Goal: Register for event/course

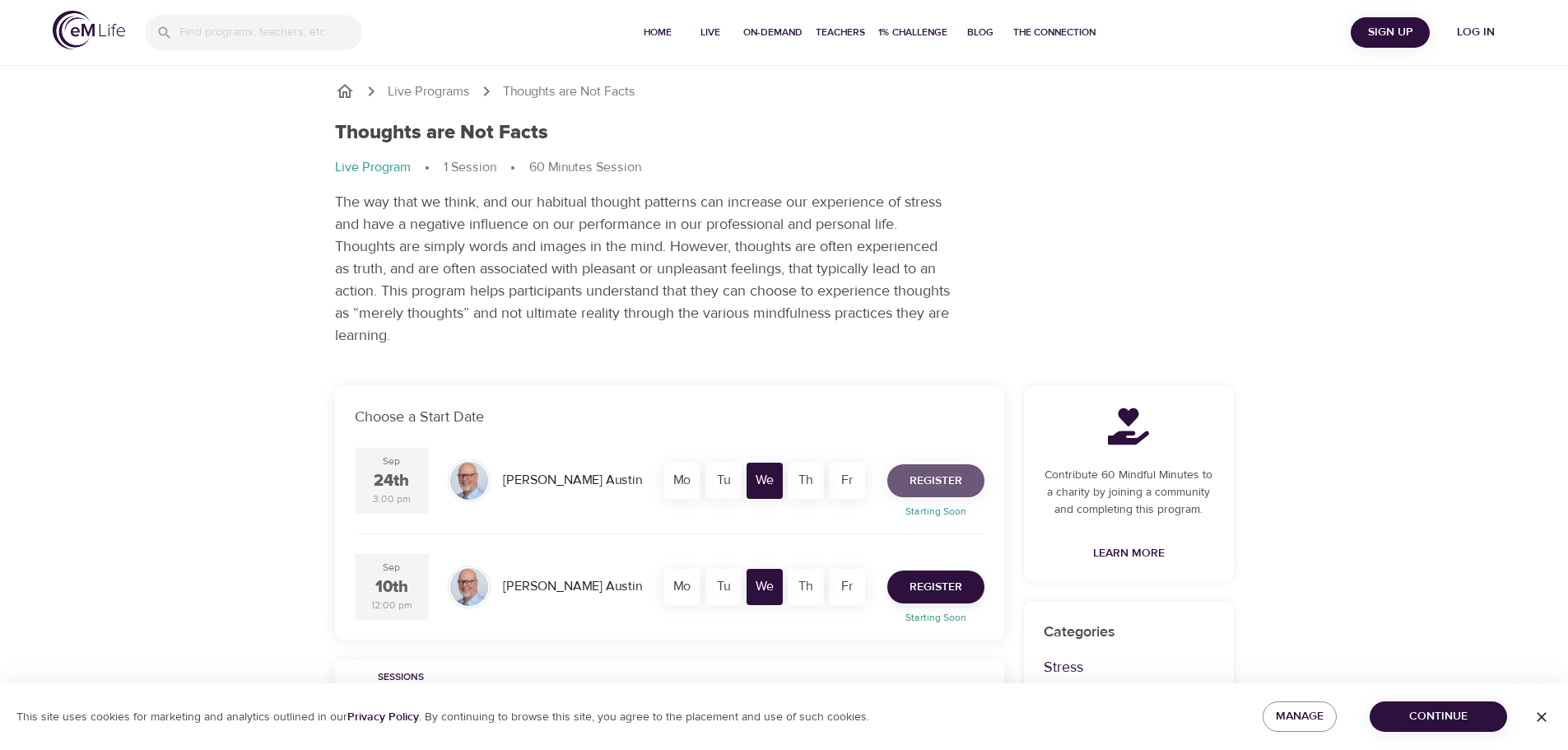
click at [919, 483] on span "Register" at bounding box center [936, 480] width 53 height 21
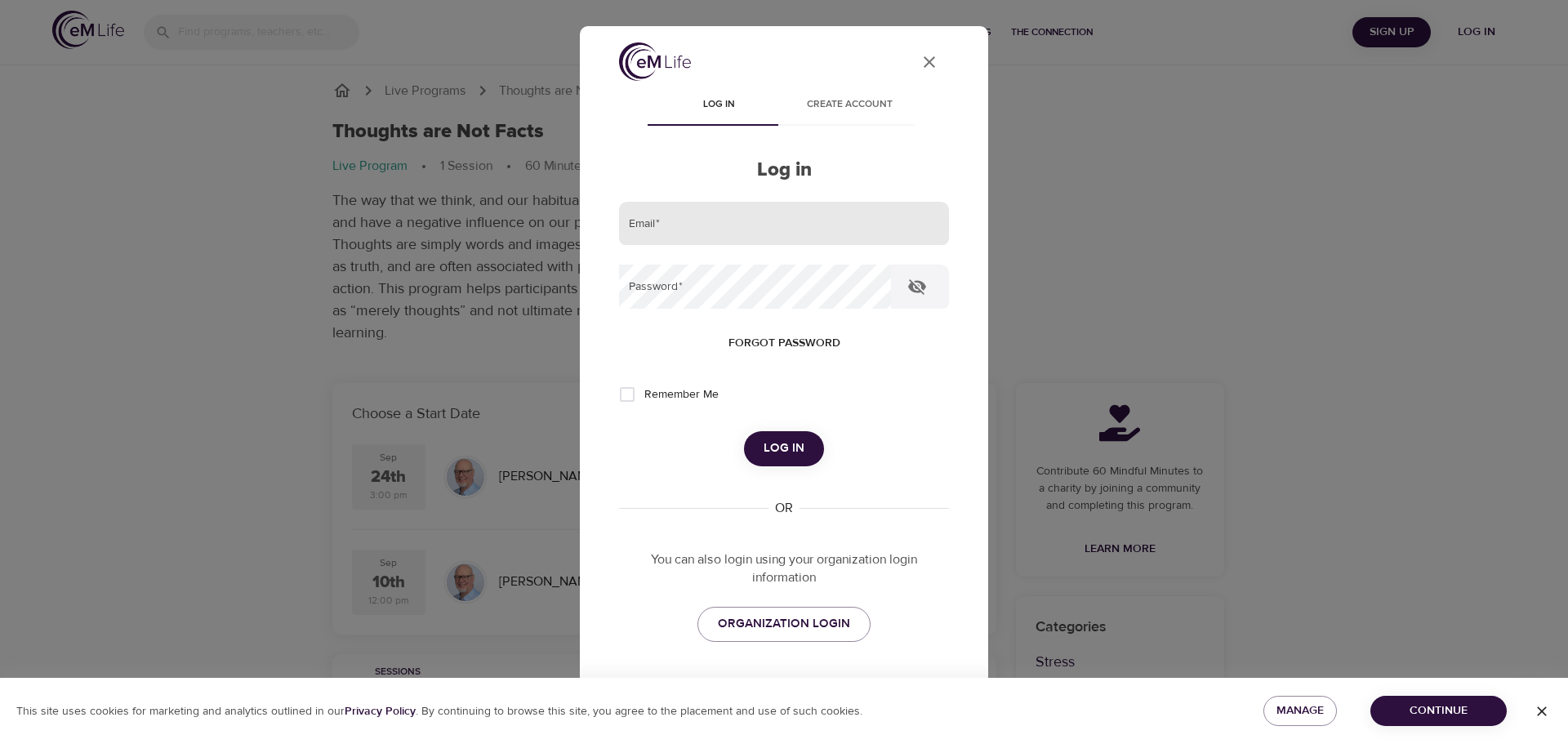
click at [752, 217] on input "email" at bounding box center [784, 224] width 330 height 44
type input "mth5z@virginia.edu"
click at [744, 431] on button "Log in" at bounding box center [784, 448] width 80 height 34
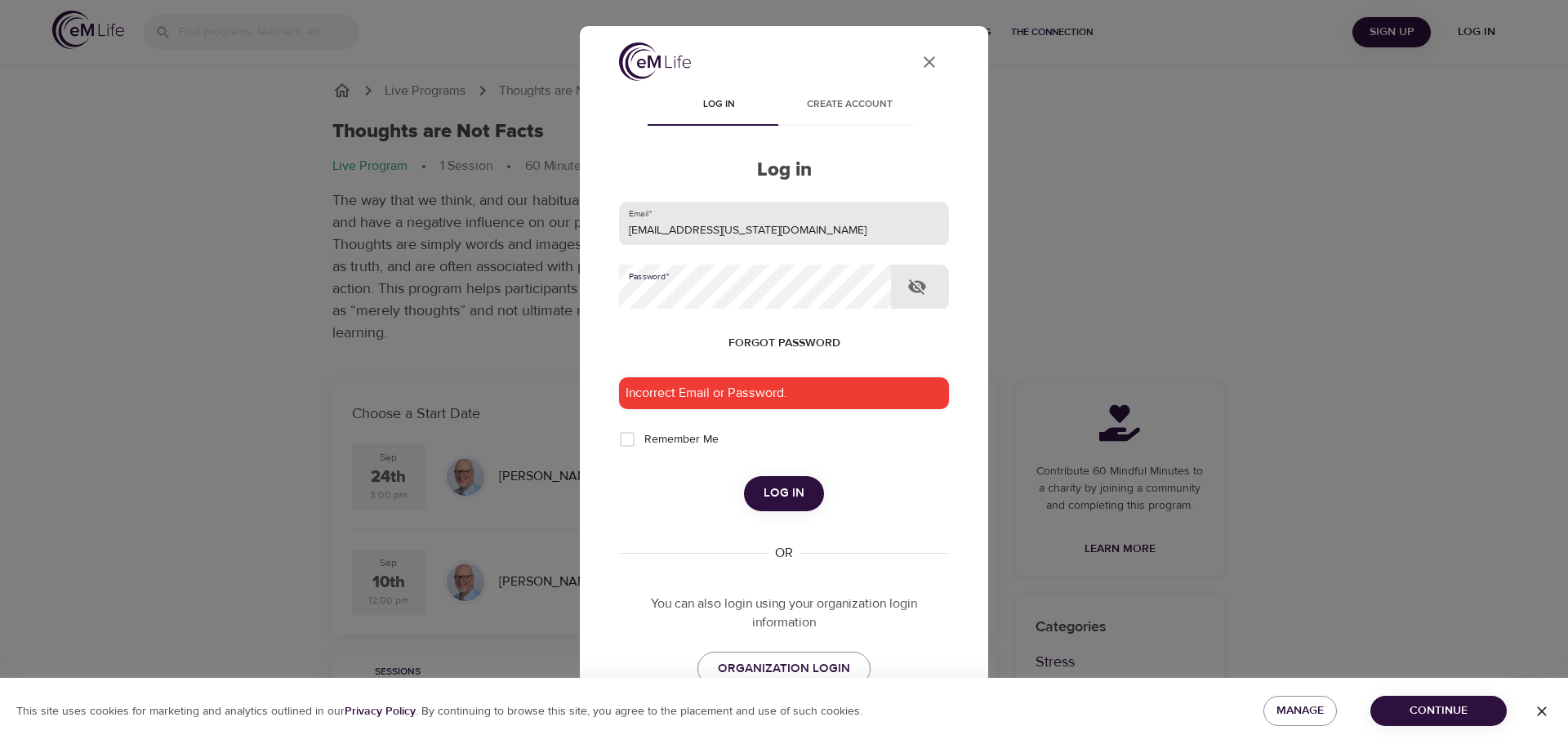
click at [744, 476] on button "Log in" at bounding box center [784, 493] width 80 height 34
click at [777, 340] on span "Forgot password" at bounding box center [784, 343] width 112 height 20
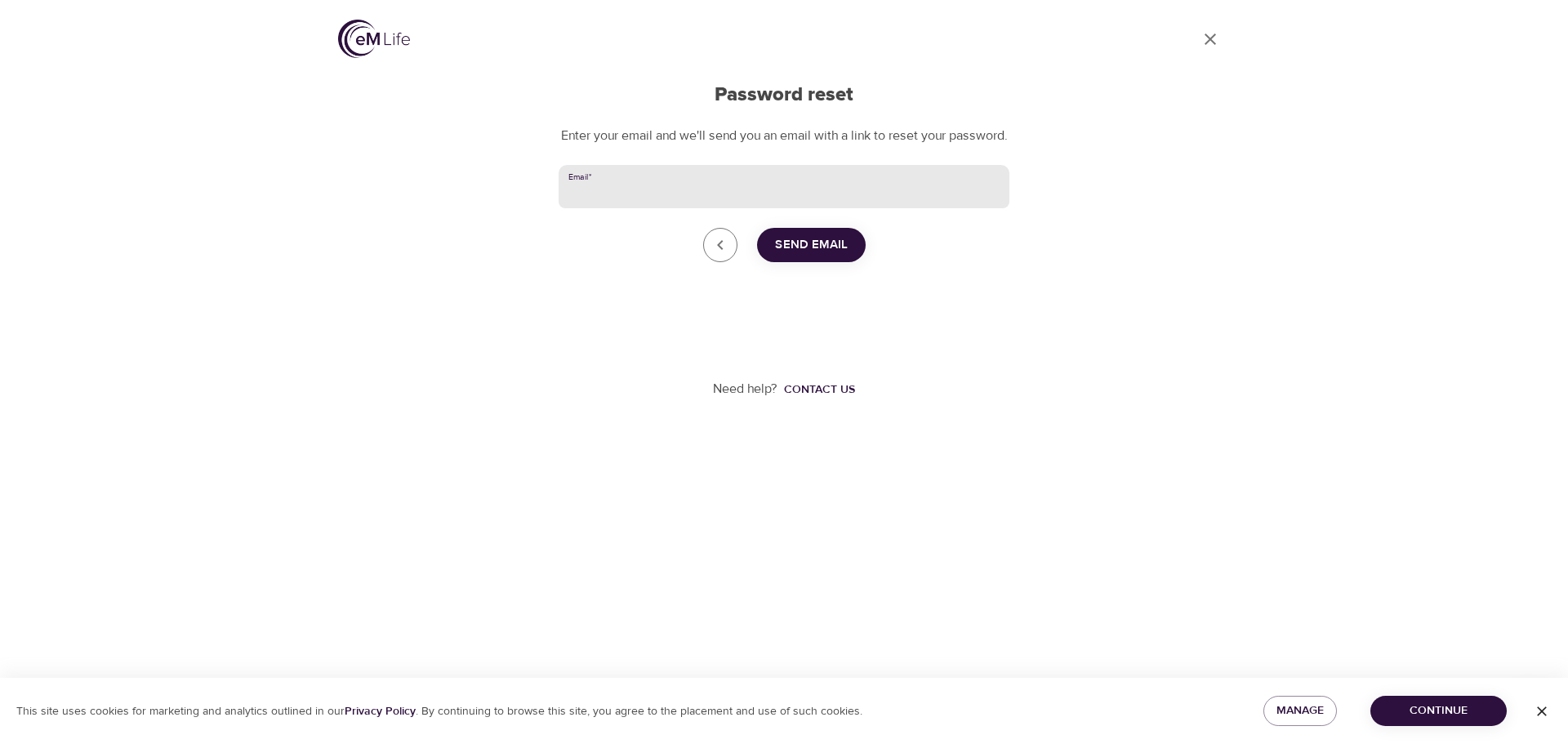
click at [606, 202] on input "Email   *" at bounding box center [783, 187] width 450 height 44
type input "mth5z@virginia.edu"
click at [795, 256] on span "Send Email" at bounding box center [811, 245] width 73 height 21
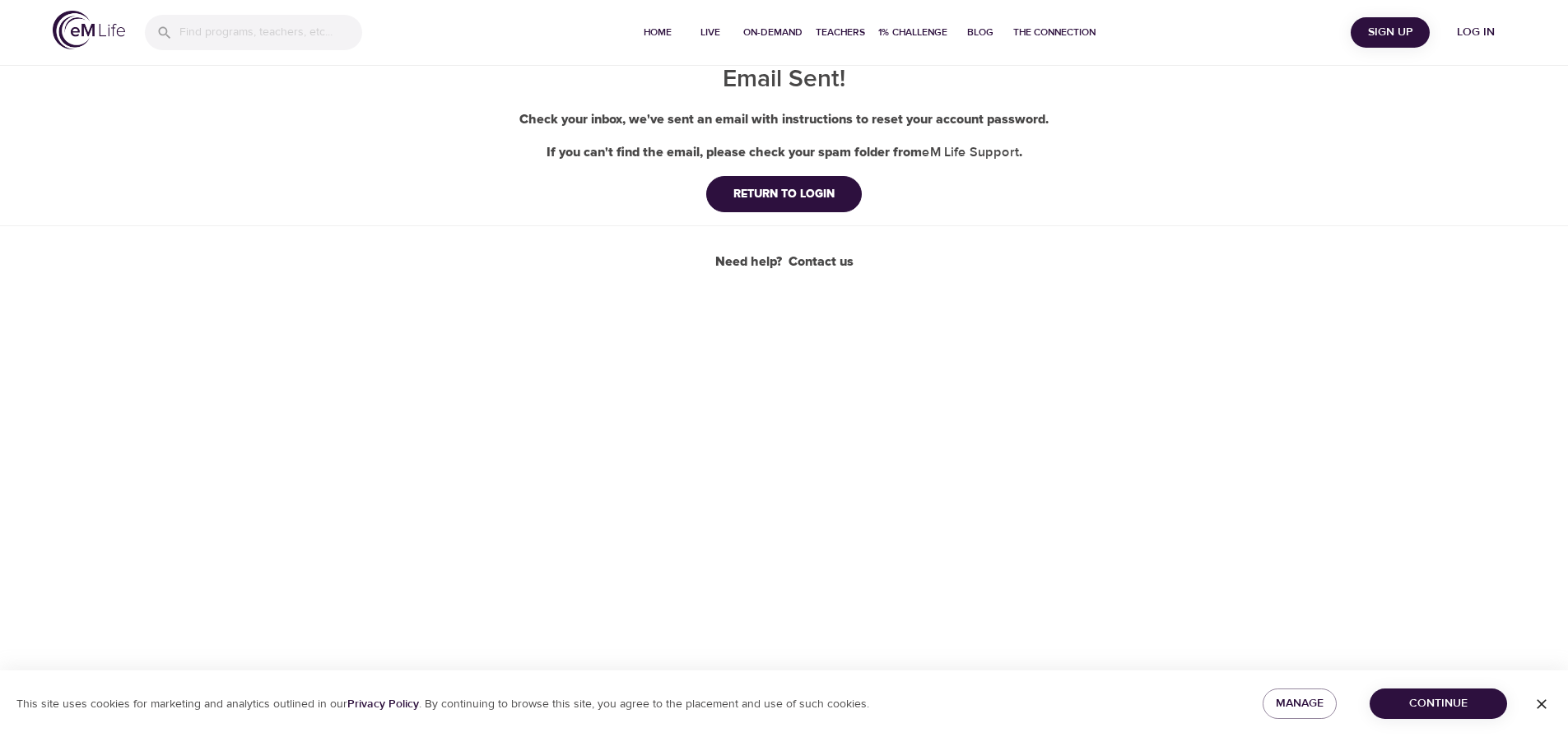
click at [1430, 708] on span "Continue" at bounding box center [1438, 703] width 111 height 21
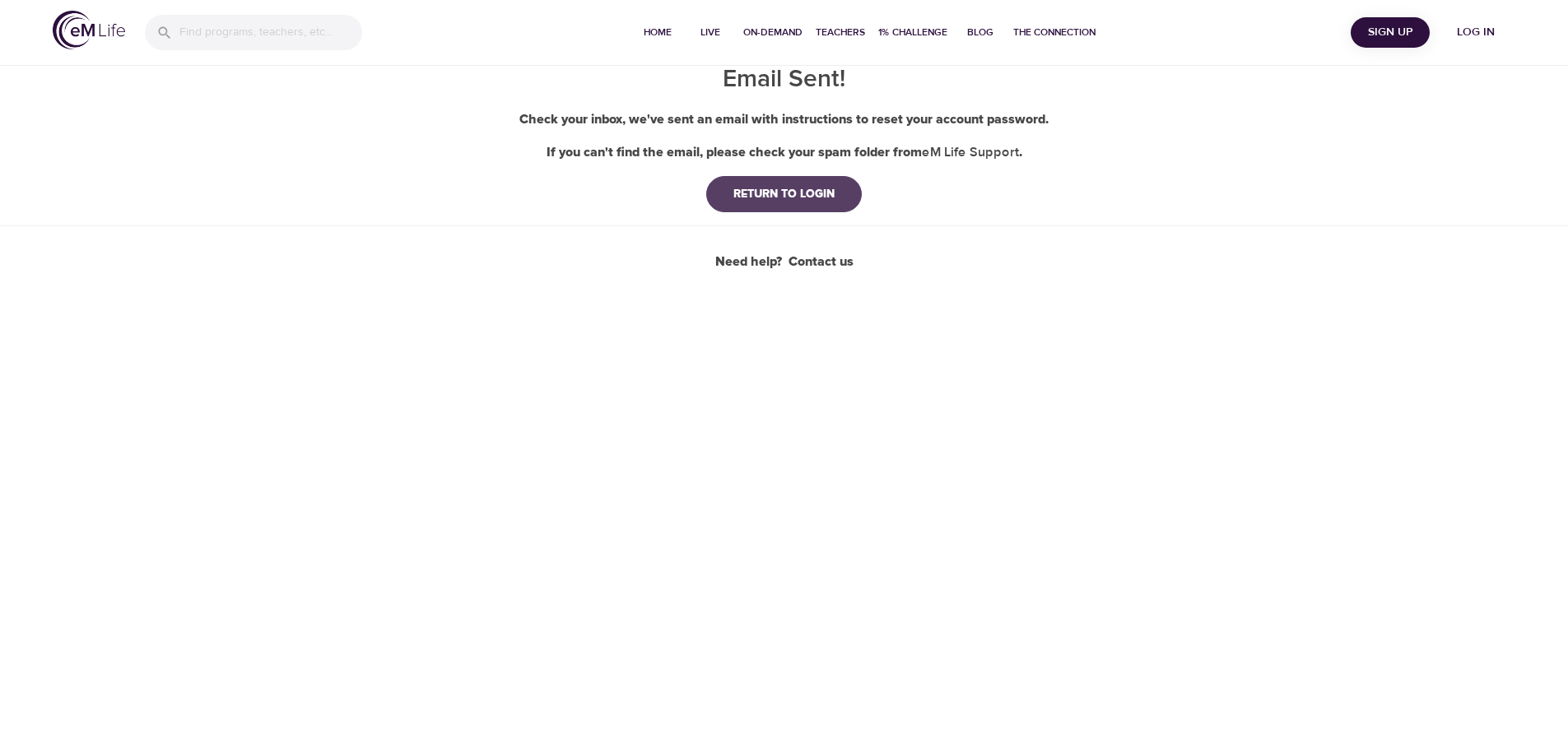
click at [834, 190] on div "RETURN TO LOGIN" at bounding box center [784, 194] width 128 height 16
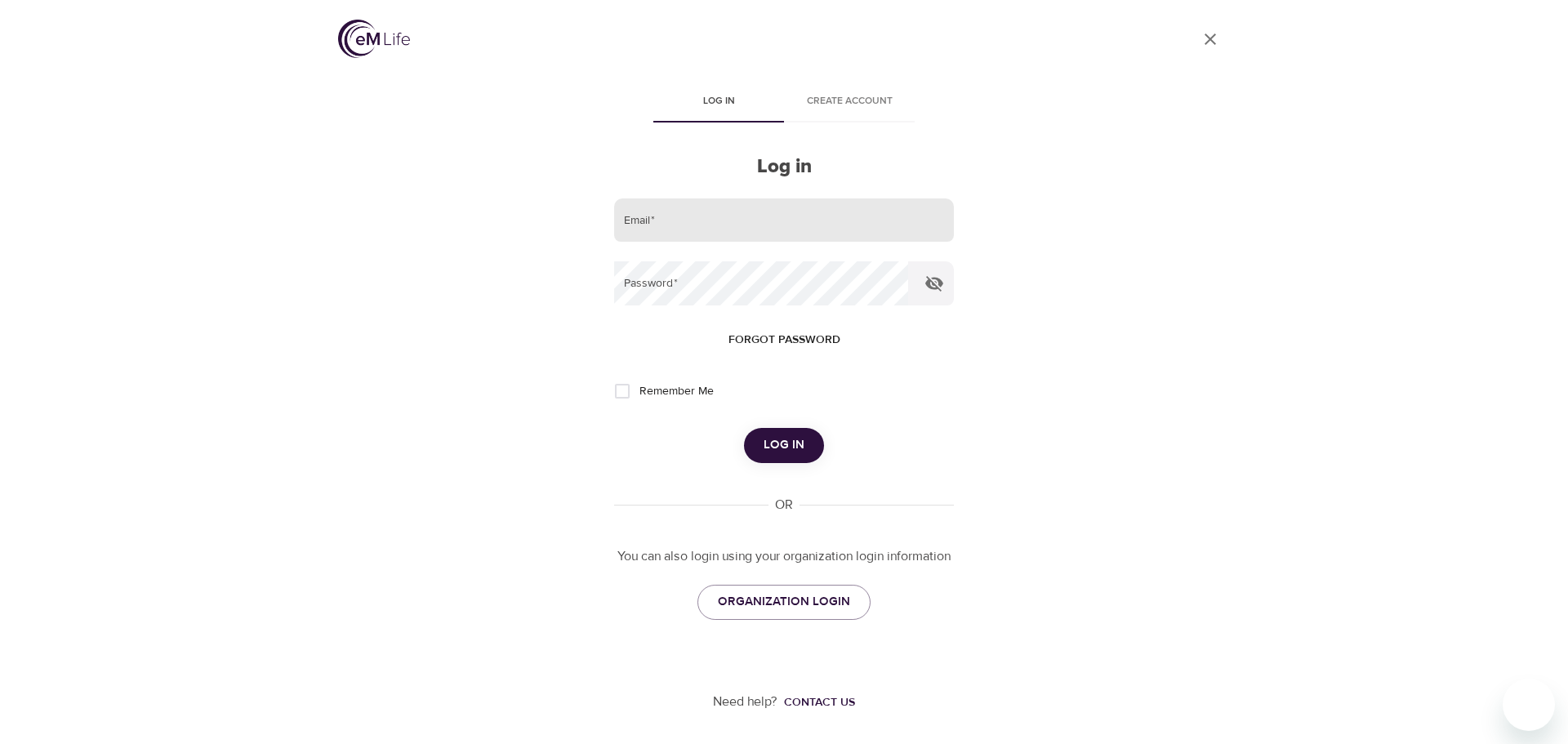
click at [719, 222] on input "email" at bounding box center [784, 221] width 340 height 44
type input "[EMAIL_ADDRESS][US_STATE][DOMAIN_NAME]"
click at [800, 332] on span "Forgot password" at bounding box center [784, 340] width 112 height 20
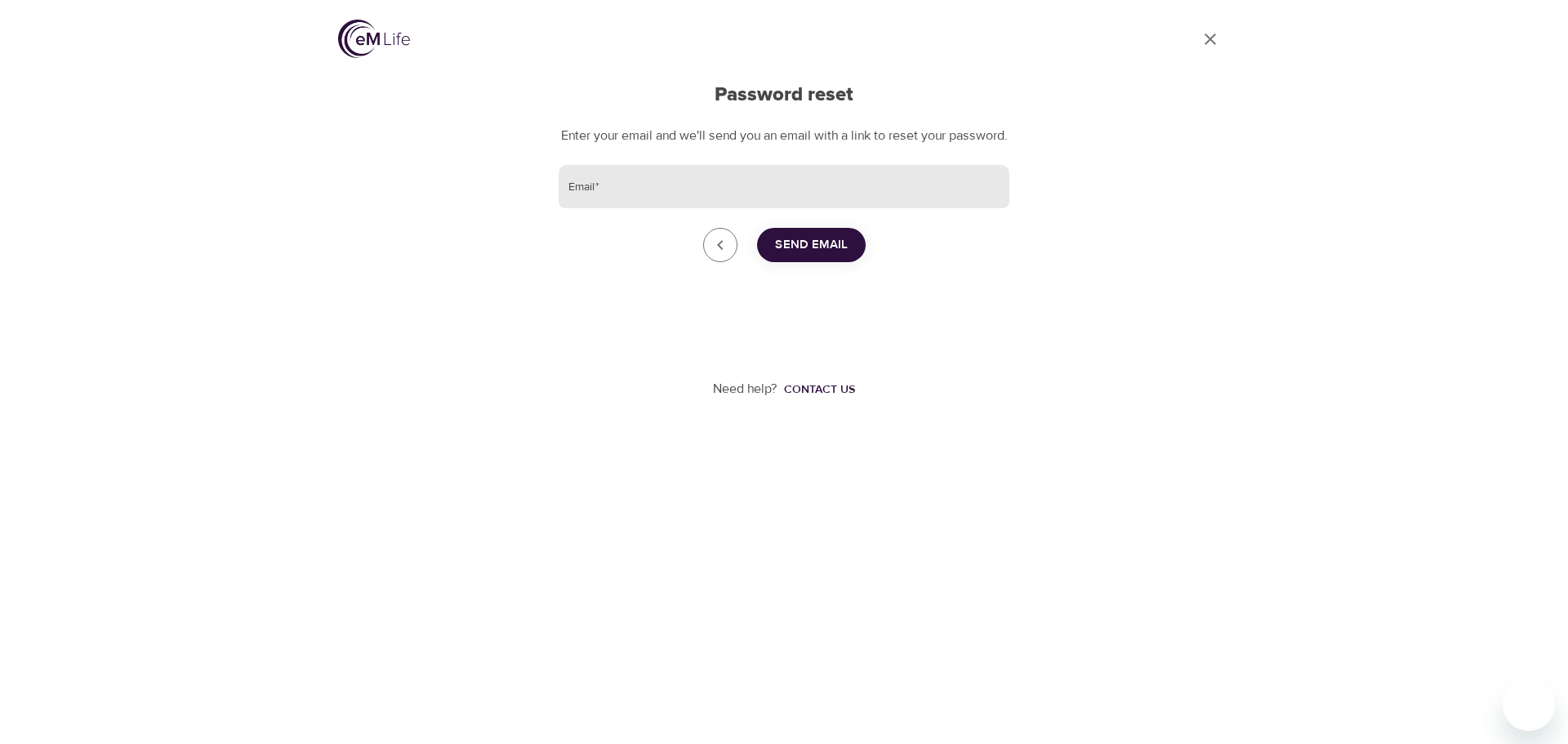
click at [732, 203] on input "Email   *" at bounding box center [783, 187] width 450 height 44
type input "[EMAIL_ADDRESS][US_STATE][DOMAIN_NAME]"
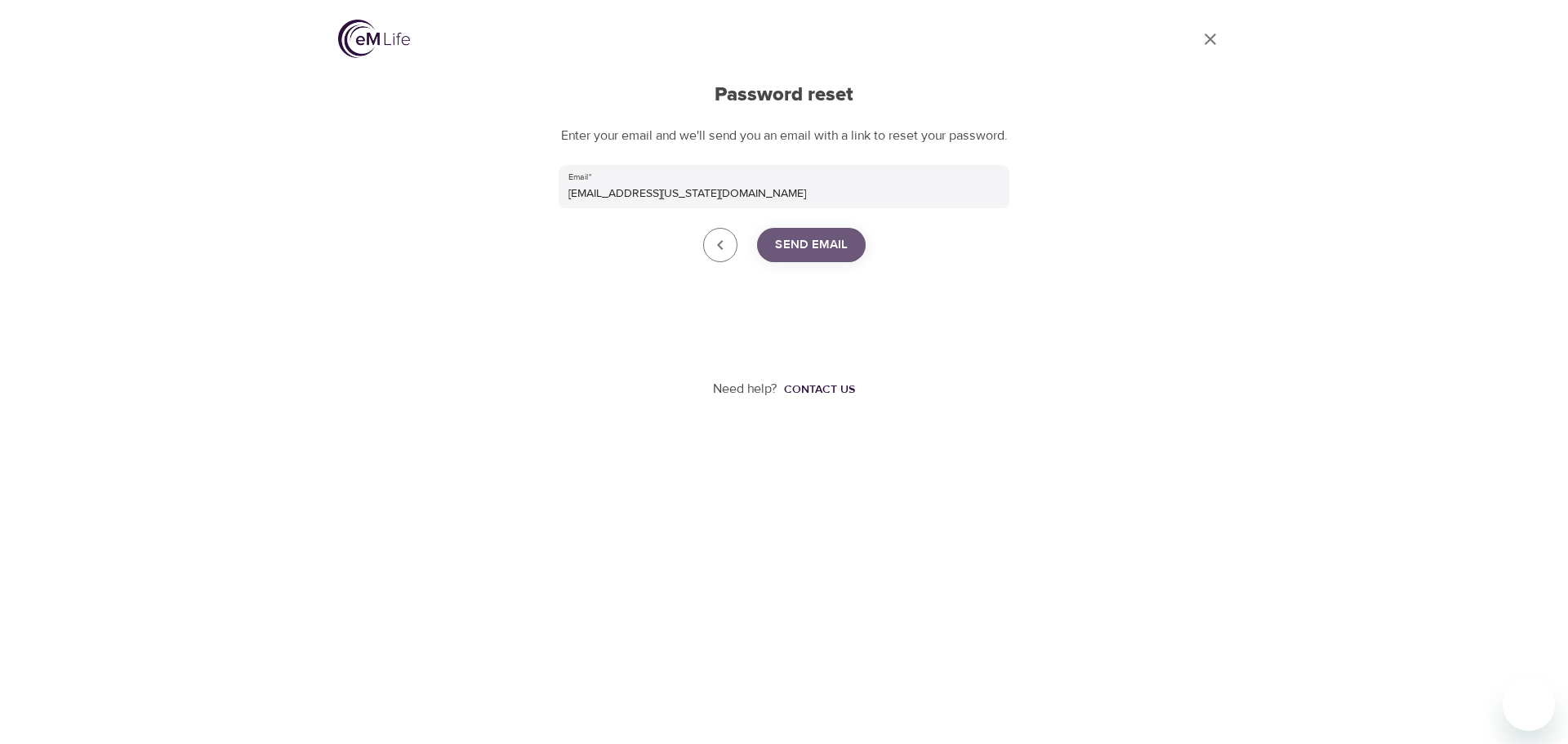
click at [819, 256] on span "Send Email" at bounding box center [811, 245] width 73 height 21
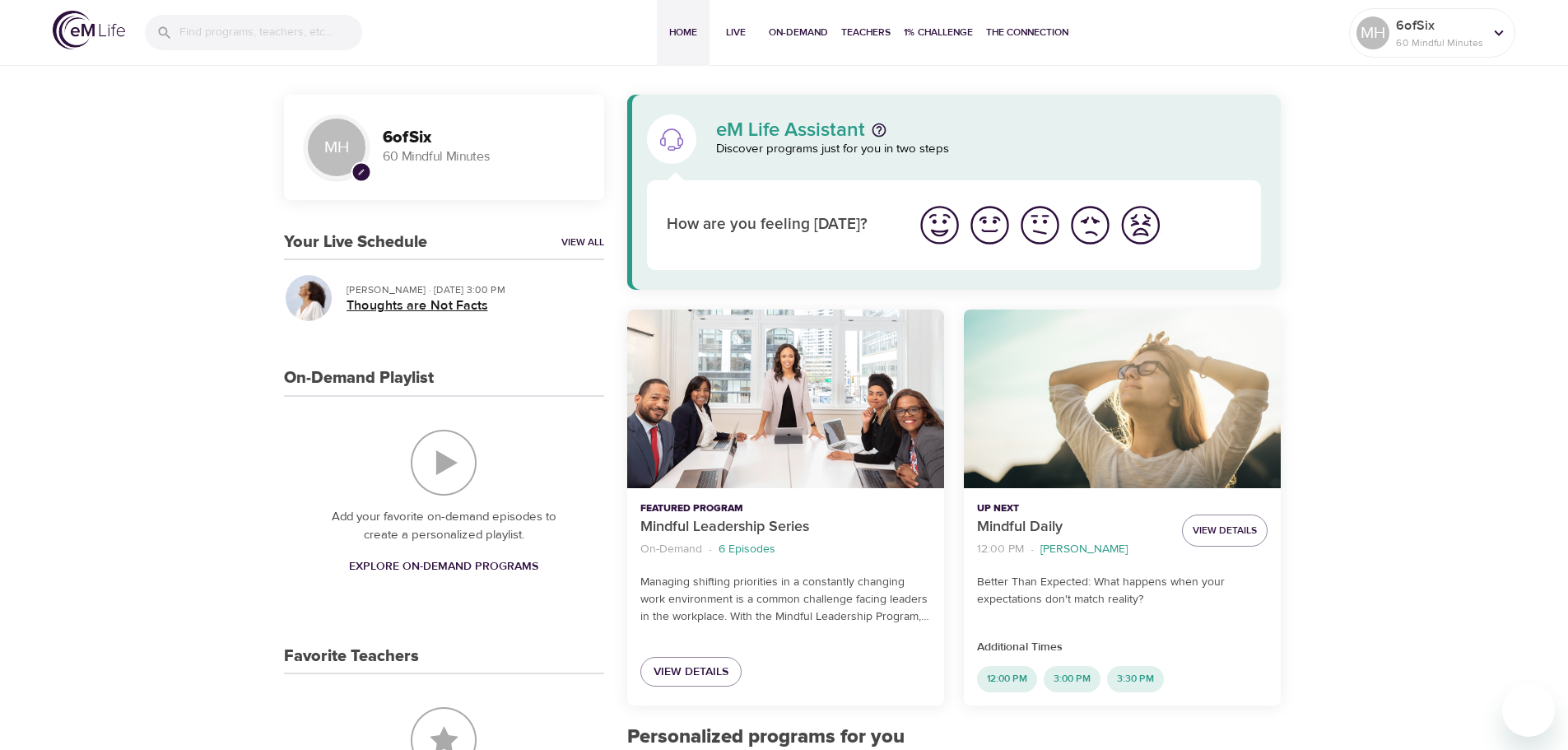
click at [424, 313] on h5 "Thoughts are Not Facts" at bounding box center [469, 306] width 245 height 17
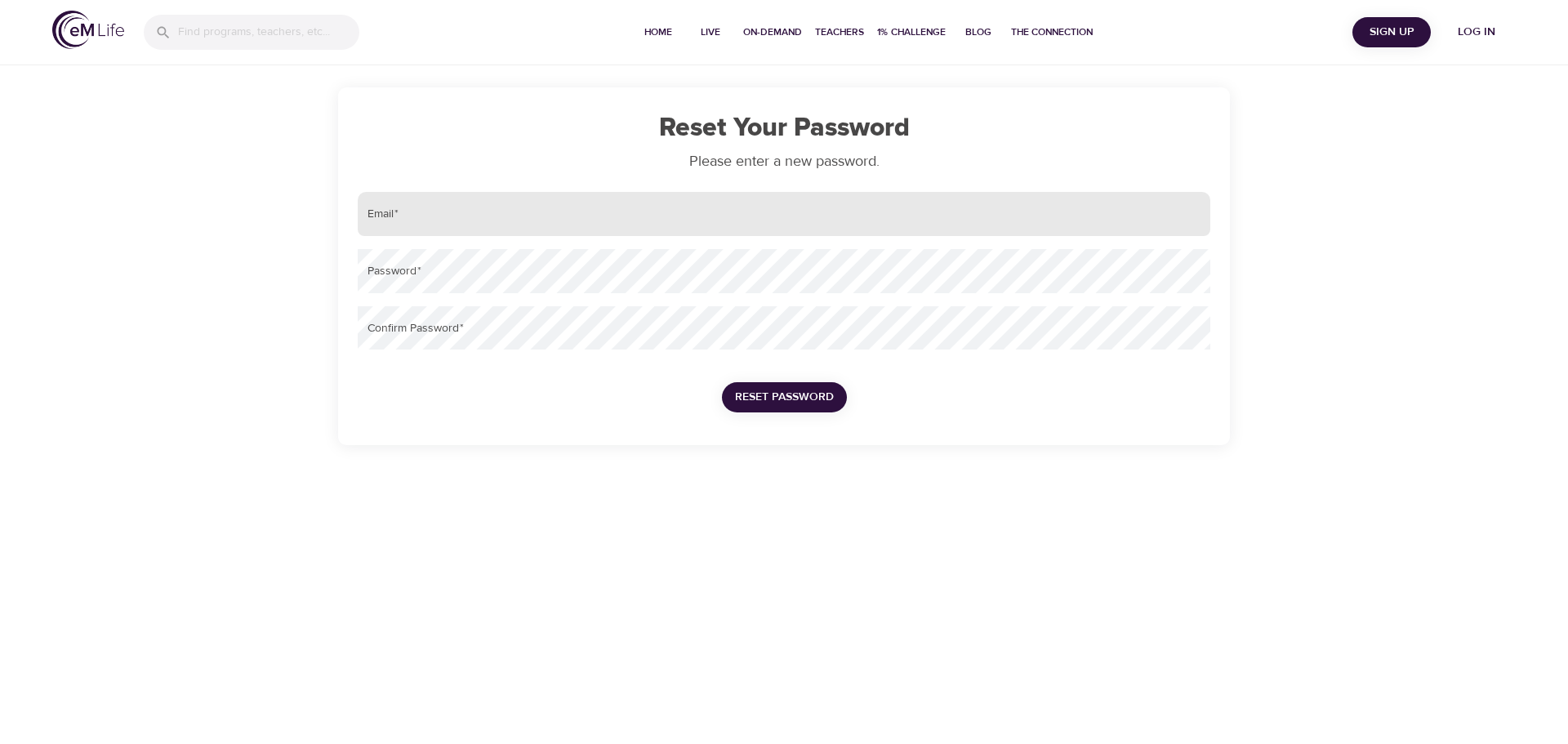
click at [491, 208] on input "email" at bounding box center [784, 214] width 853 height 44
type input "[EMAIL_ADDRESS][US_STATE][DOMAIN_NAME]"
click at [722, 382] on button "Reset Password" at bounding box center [784, 397] width 125 height 30
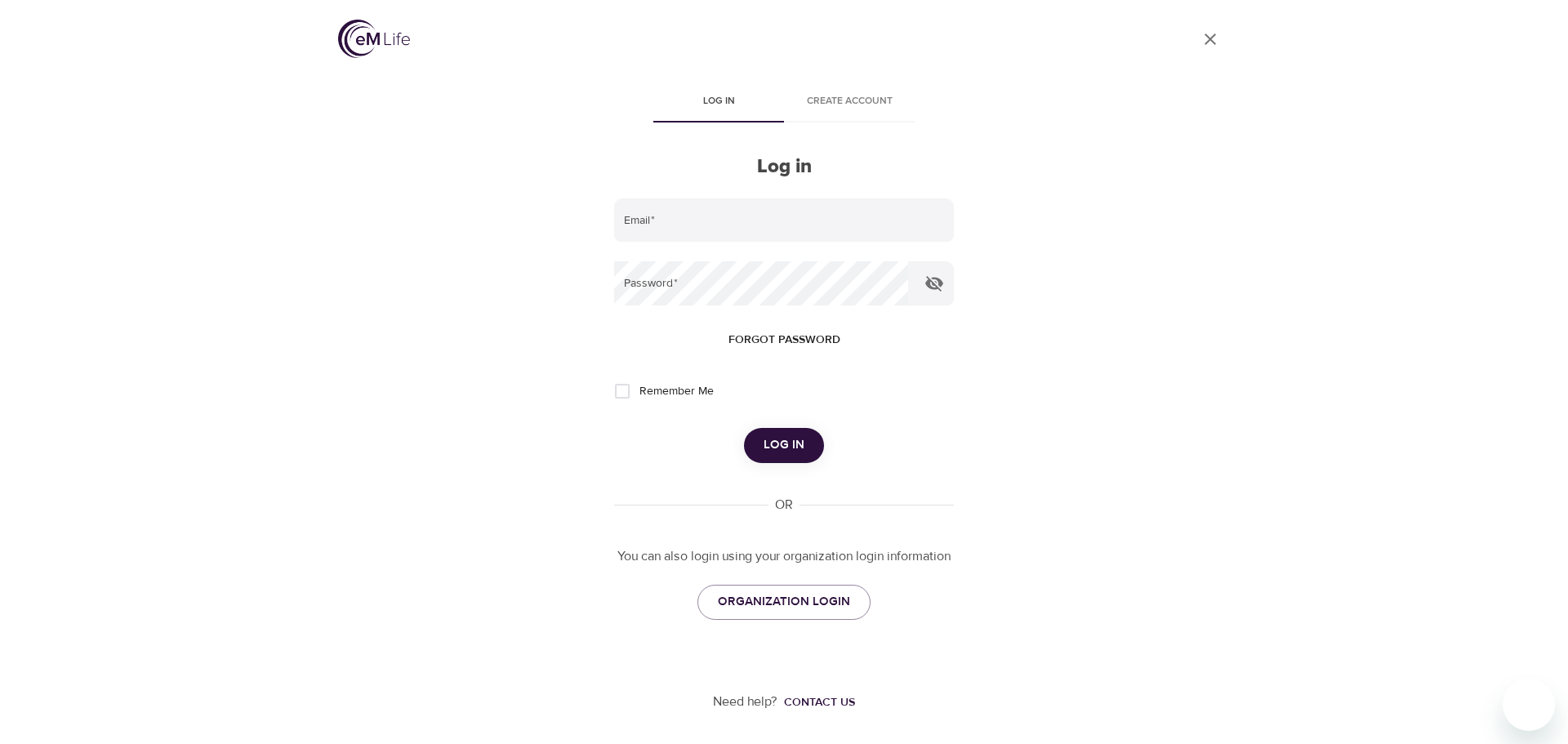
type input "[EMAIL_ADDRESS][US_STATE][DOMAIN_NAME]"
click at [794, 452] on span "Log in" at bounding box center [784, 445] width 41 height 21
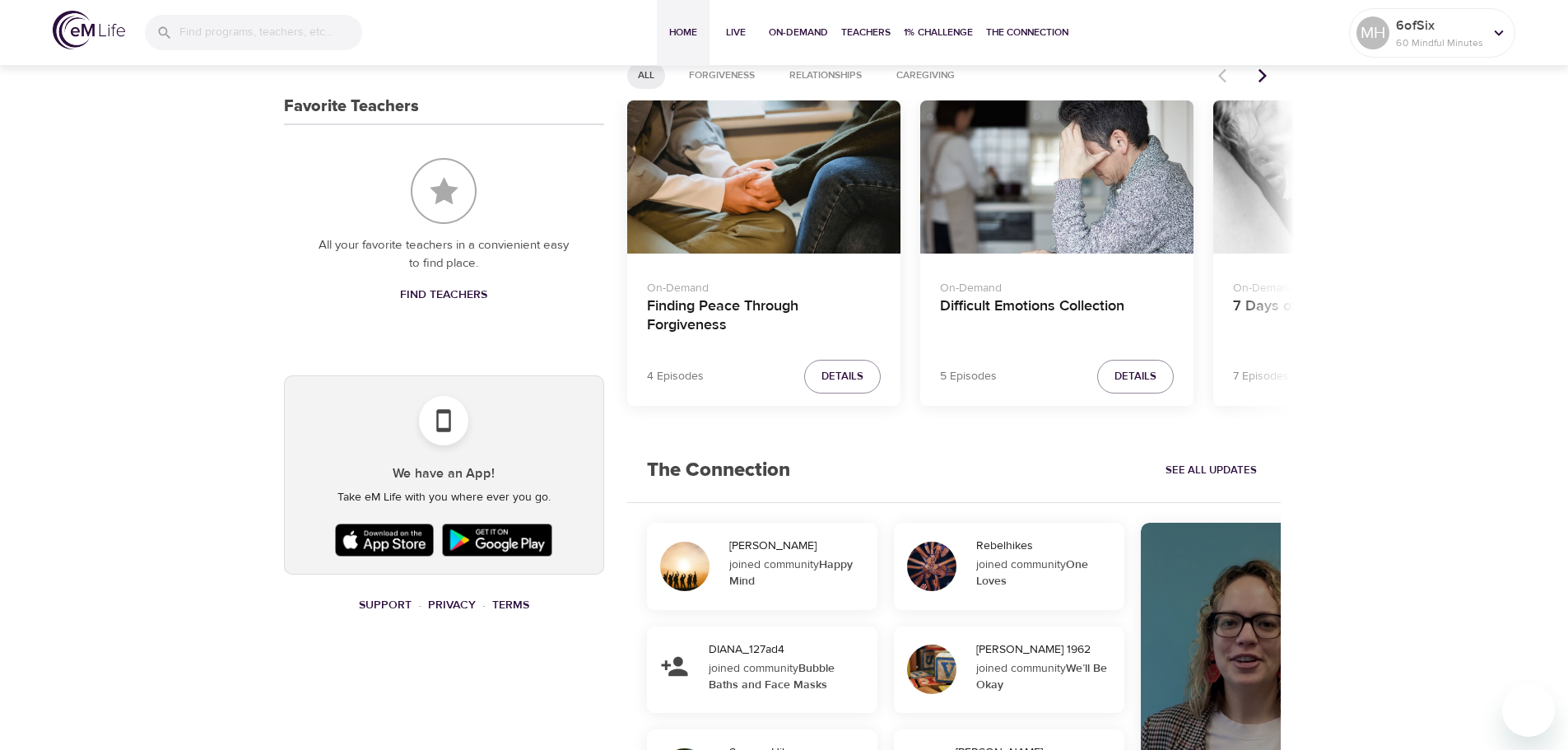
scroll to position [741, 0]
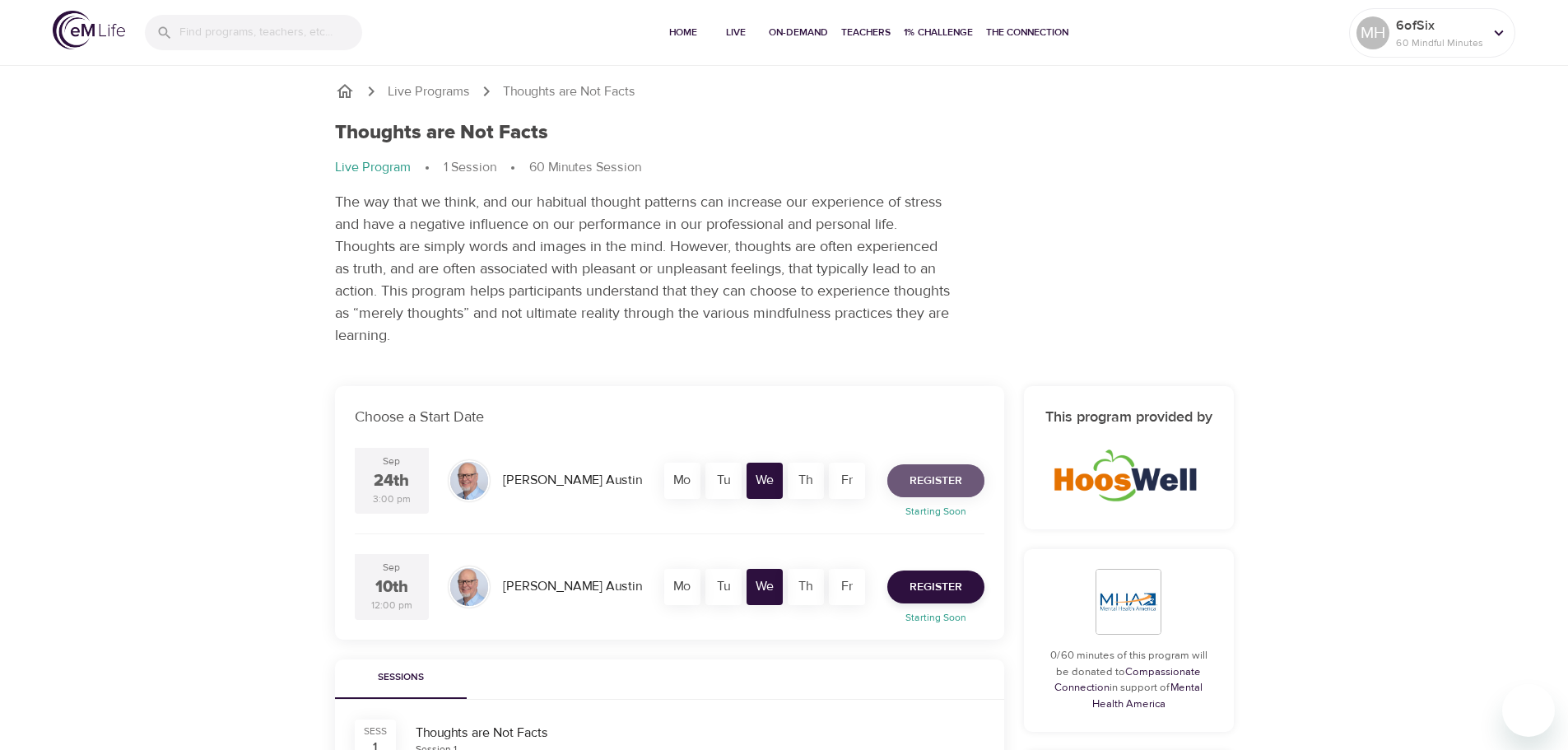
click at [957, 479] on span "Register" at bounding box center [936, 480] width 53 height 21
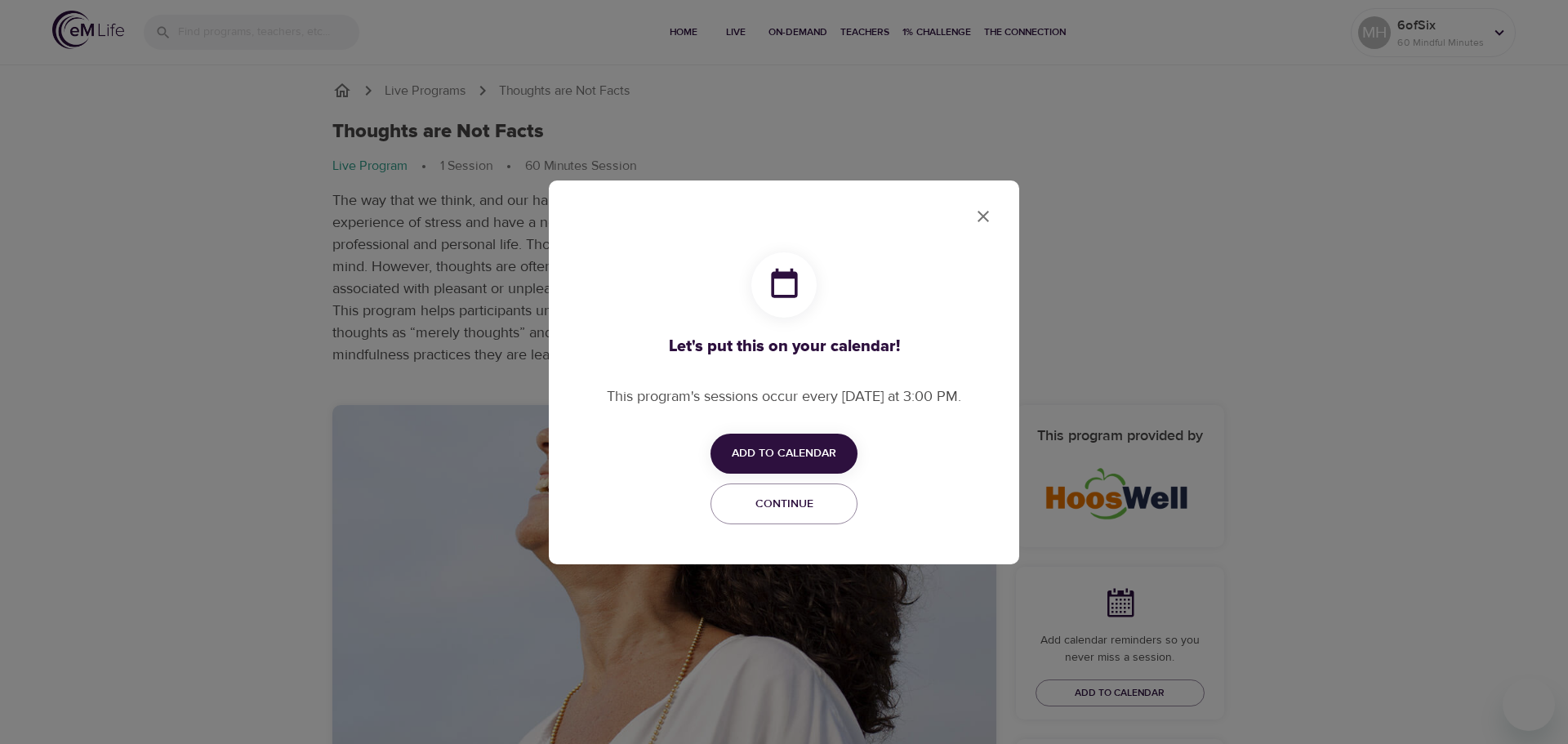
checkbox input "true"
click at [766, 454] on span "Add to Calendar" at bounding box center [784, 453] width 105 height 20
click at [778, 518] on span "Outlook" at bounding box center [795, 517] width 51 height 22
click at [978, 216] on div at bounding box center [784, 372] width 1568 height 744
click at [983, 216] on icon "close" at bounding box center [983, 217] width 11 height 11
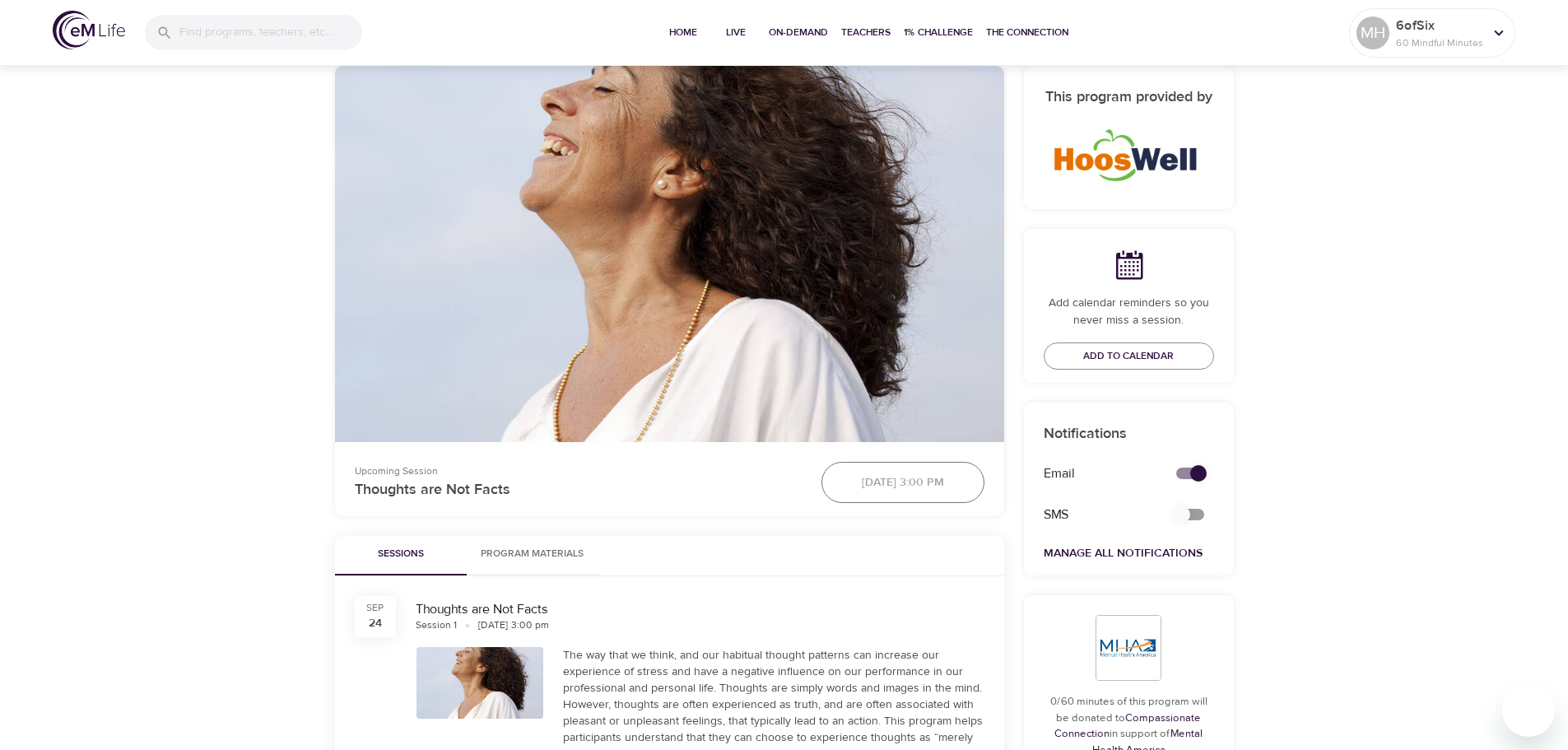
scroll to position [494, 0]
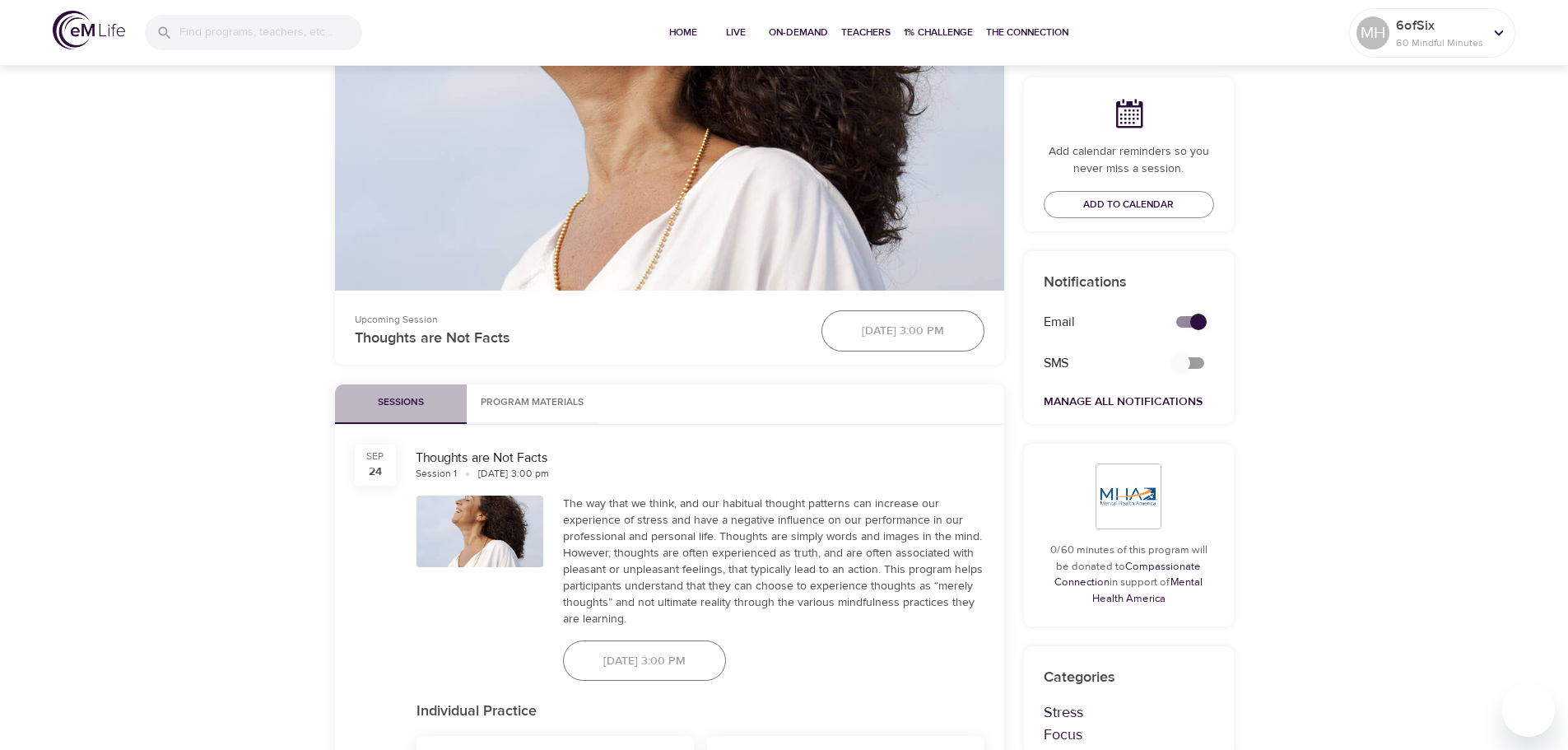
click at [399, 409] on span "Sessions" at bounding box center [401, 402] width 112 height 17
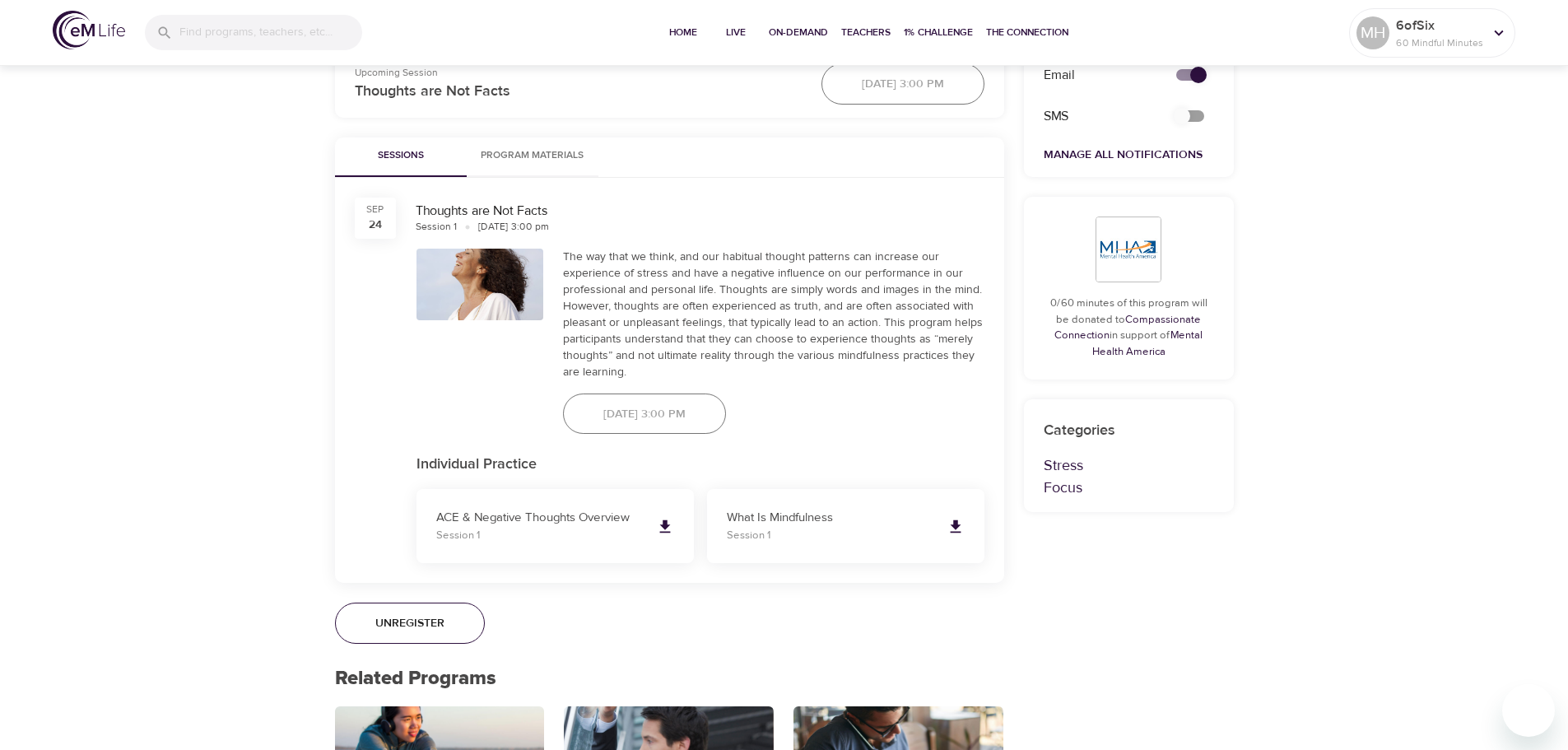
scroll to position [823, 0]
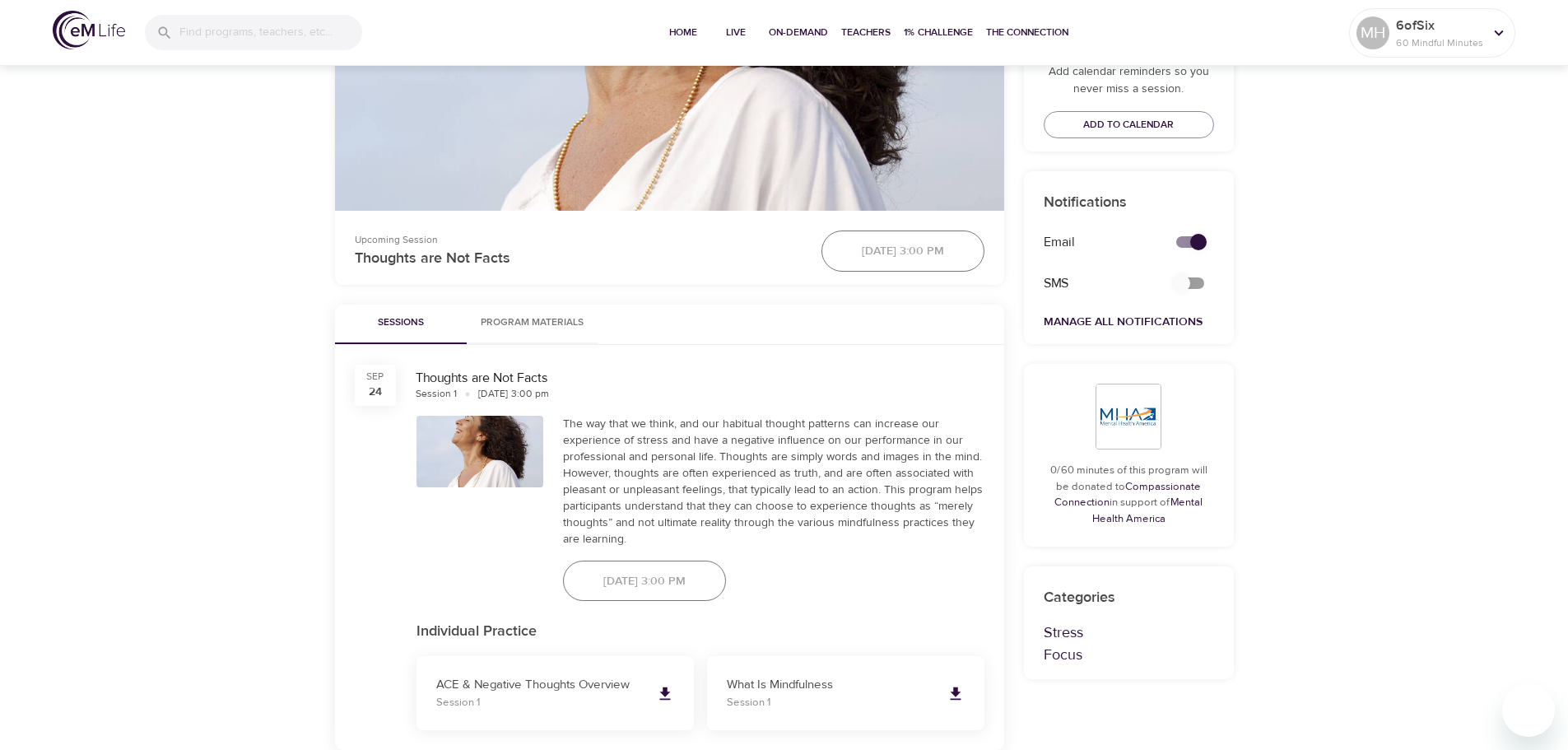
scroll to position [659, 0]
